Goal: Download file/media

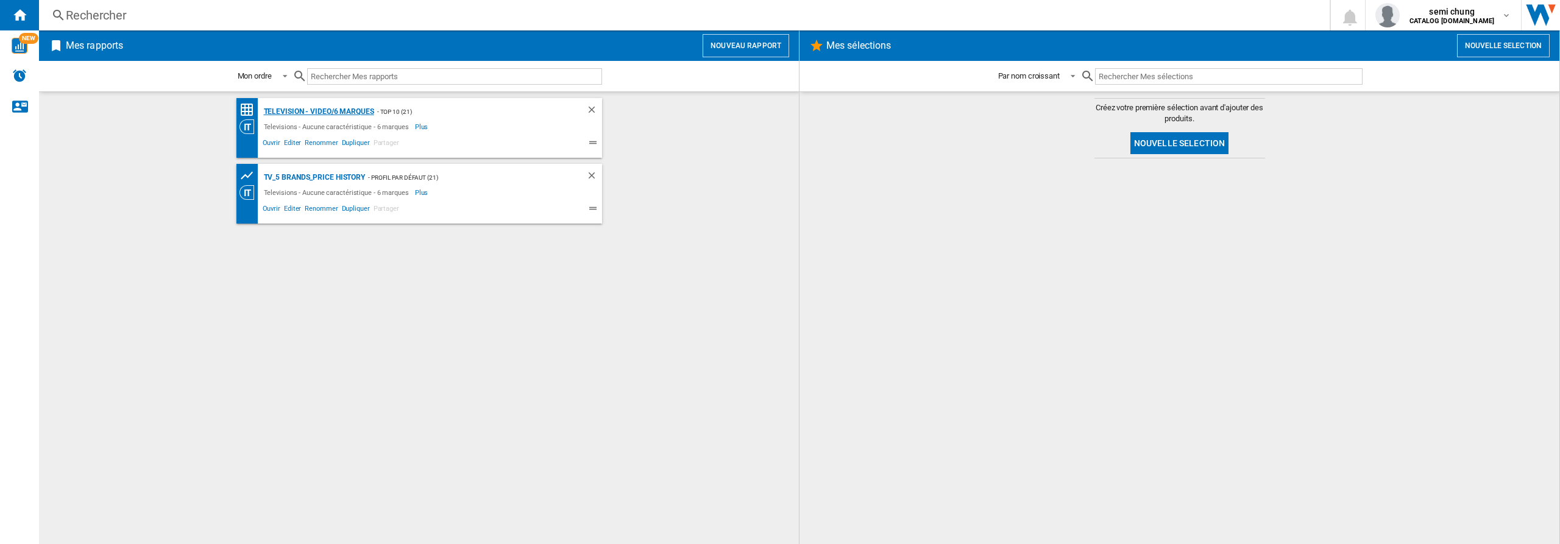
click at [314, 108] on div "Television - video/6 marques" at bounding box center [317, 111] width 113 height 15
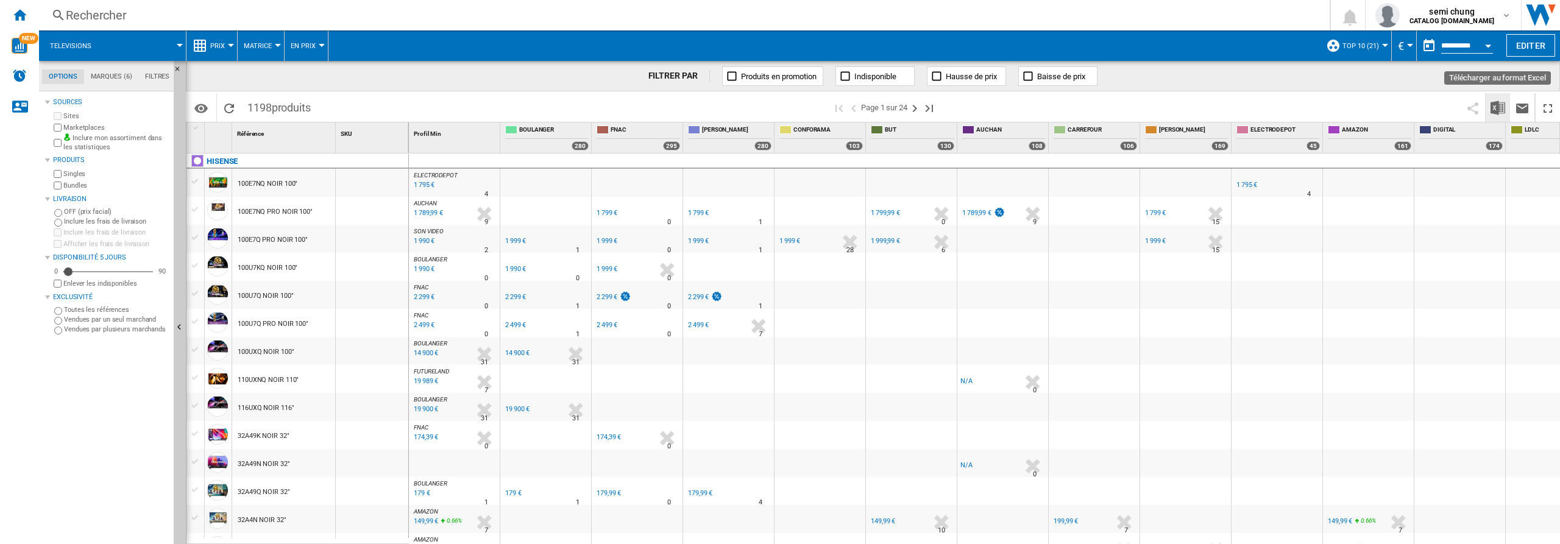
click at [1499, 110] on img "Télécharger au format Excel" at bounding box center [1498, 108] width 15 height 15
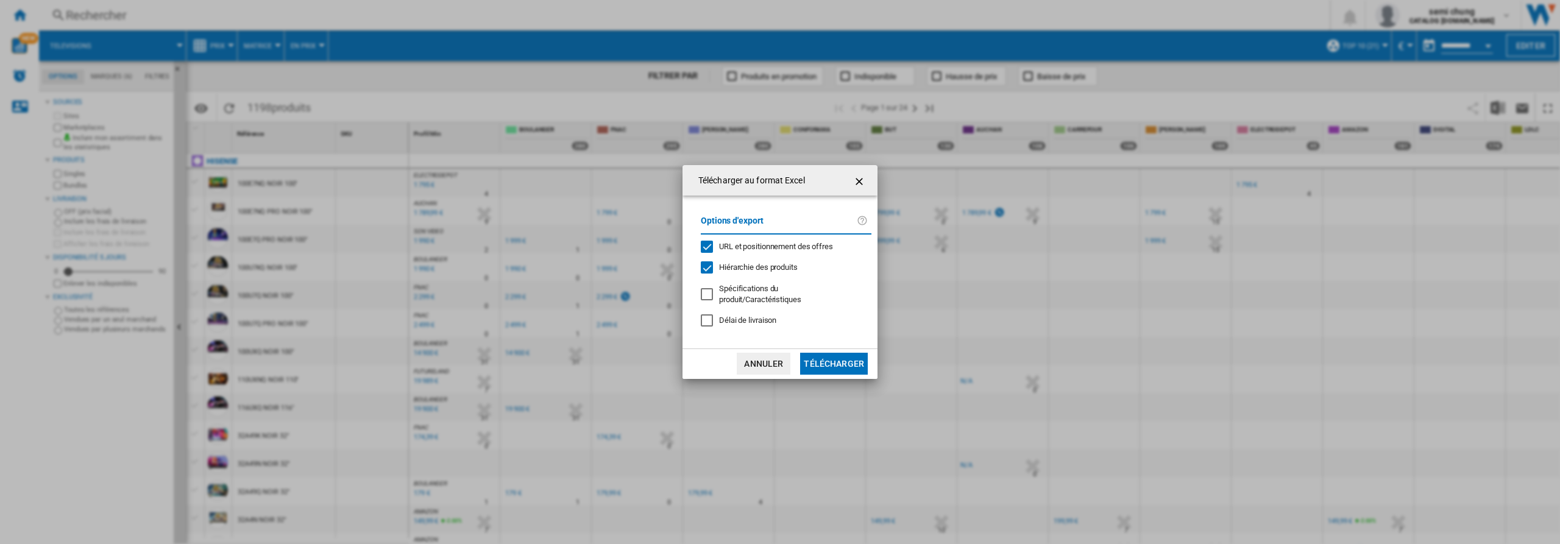
click at [709, 253] on div "URL et positionnement des offres" at bounding box center [707, 247] width 12 height 12
click at [706, 271] on div "Hiérarchie des produits" at bounding box center [707, 267] width 12 height 12
click at [834, 364] on button "Télécharger" at bounding box center [834, 364] width 68 height 22
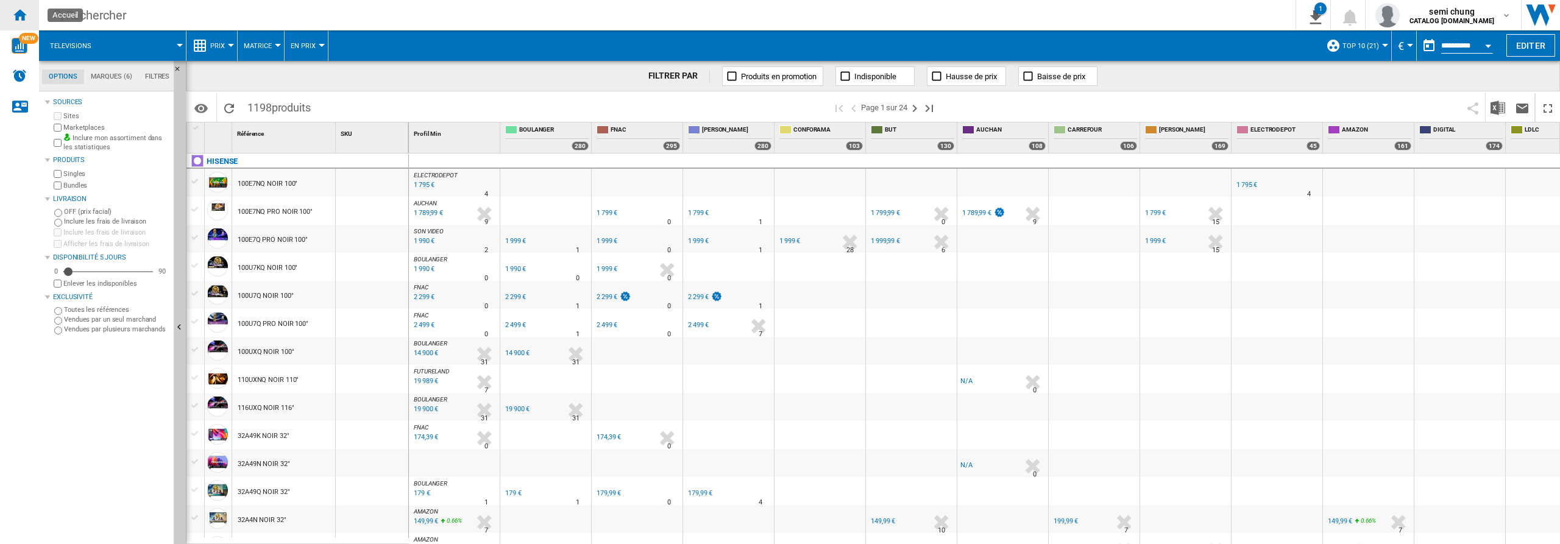
click at [17, 14] on ng-md-icon "Accueil" at bounding box center [19, 14] width 15 height 15
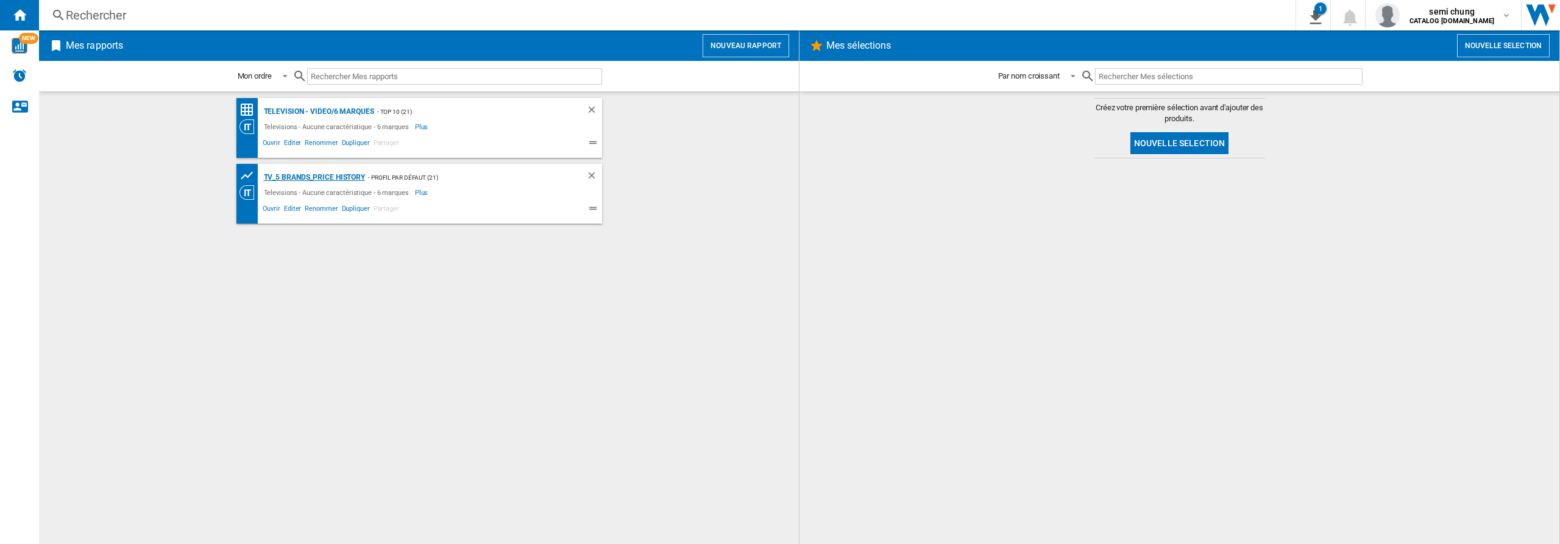
click at [335, 180] on div "TV_5 Brands_Price History" at bounding box center [313, 177] width 105 height 15
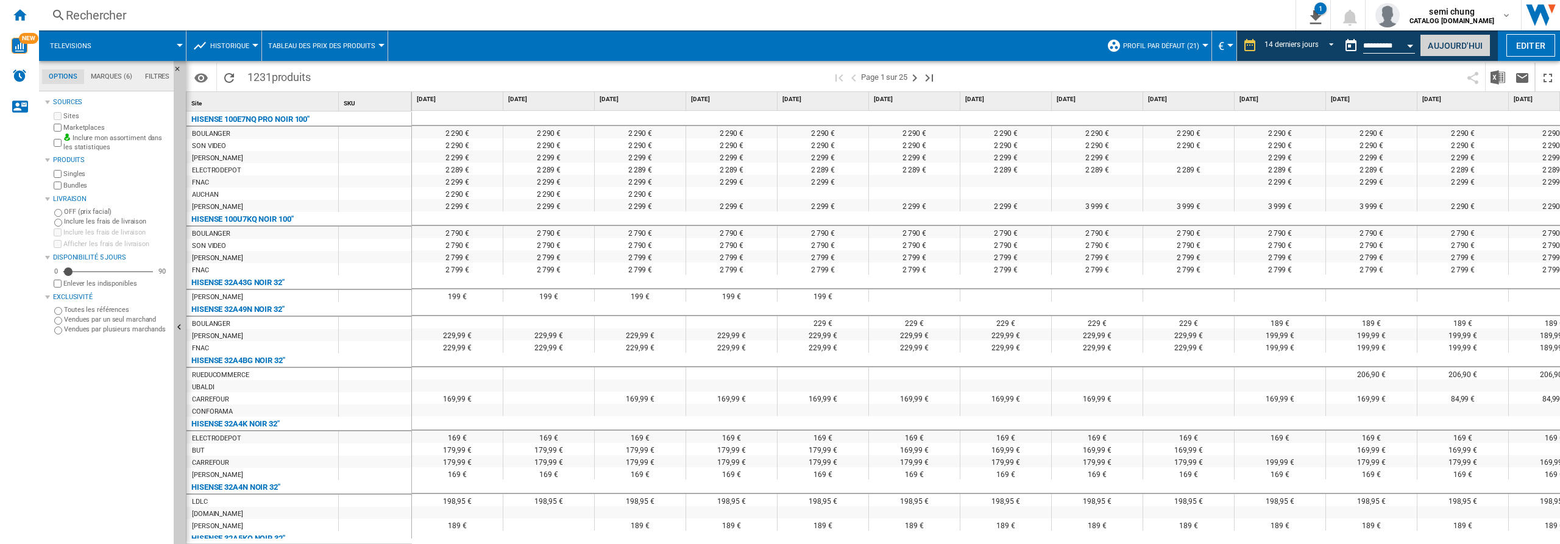
click at [1455, 48] on button "Aujourd'hui" at bounding box center [1455, 45] width 71 height 23
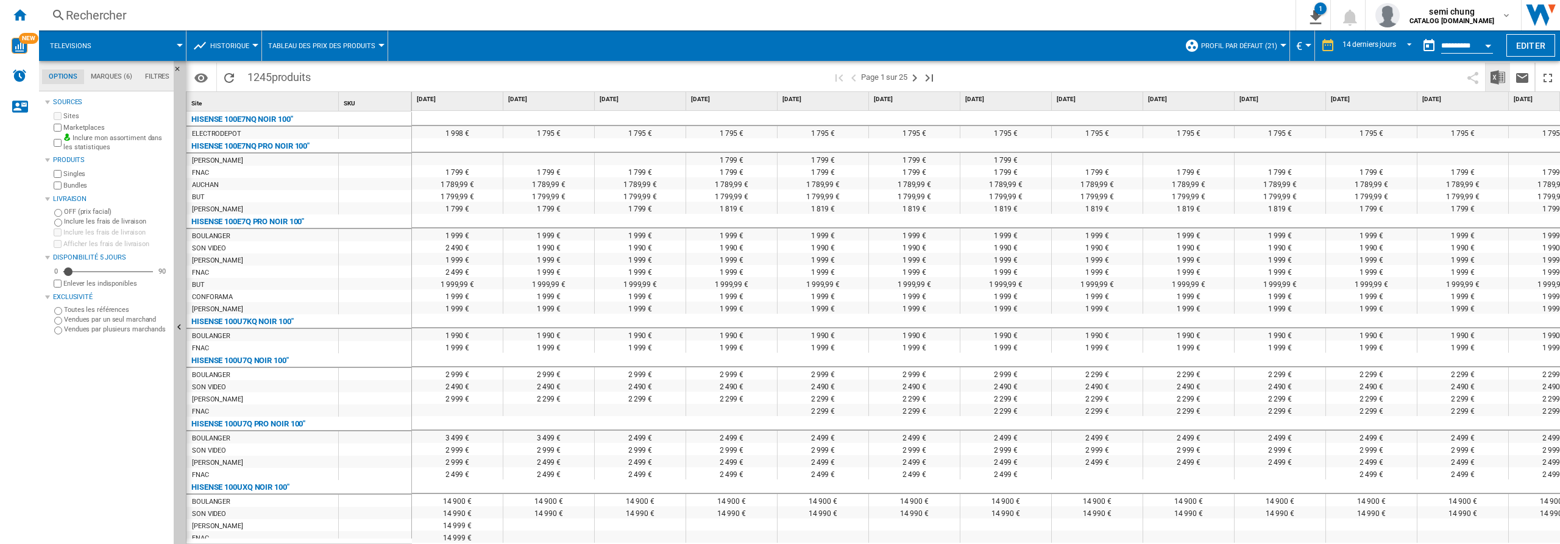
click at [1493, 77] on img "Télécharger au format Excel" at bounding box center [1498, 77] width 15 height 15
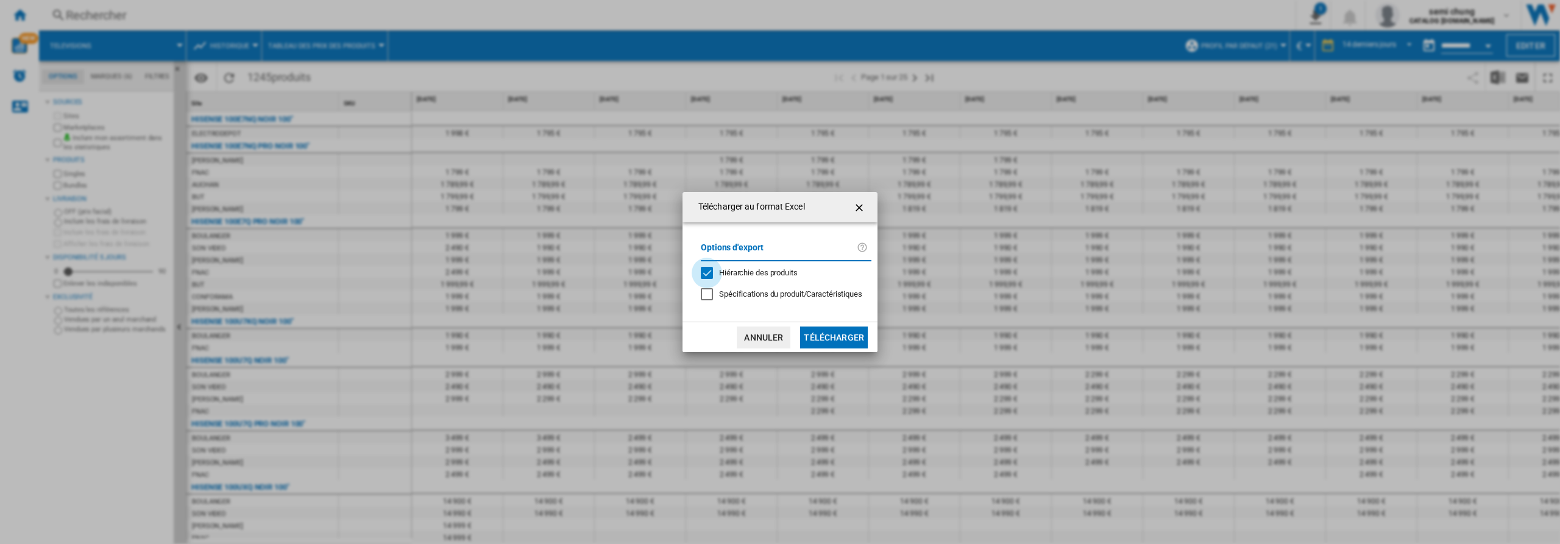
click at [708, 268] on div "Hiérarchie des produits" at bounding box center [707, 273] width 12 height 12
click at [840, 334] on button "Télécharger" at bounding box center [834, 338] width 68 height 22
